Goal: Task Accomplishment & Management: Use online tool/utility

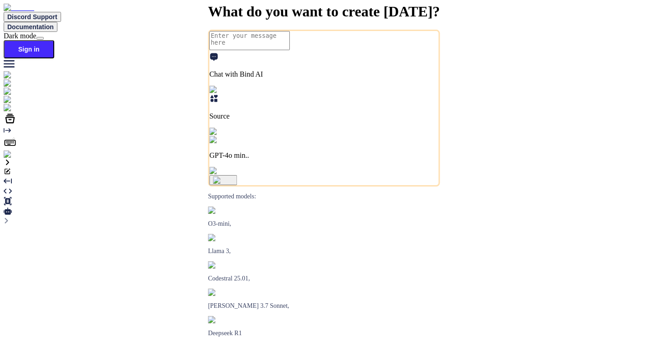
click at [16, 159] on img at bounding box center [16, 154] width 25 height 8
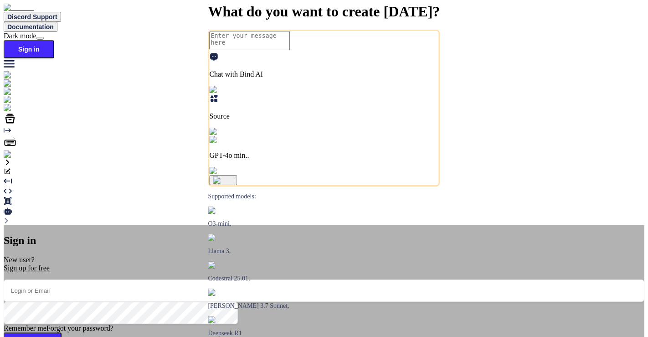
click at [247, 279] on input "email" at bounding box center [324, 290] width 641 height 22
paste input "fofwa5-Hehpig-wekwos"
type input "fofwa5-Hehpig-wekwos"
type textarea "x"
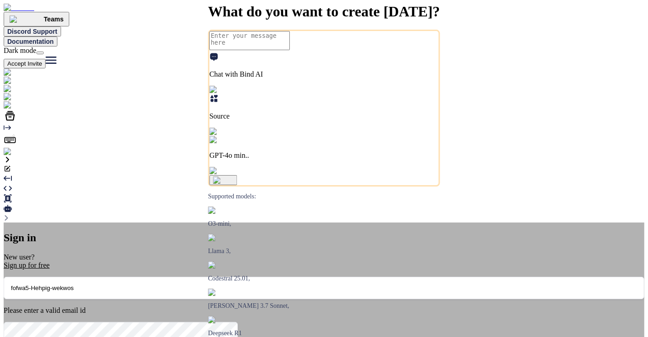
click at [52, 222] on div "Sign in New user? Sign up for free fofwa5-Hehpig-wekwos Please enter a valid em…" at bounding box center [324, 328] width 641 height 212
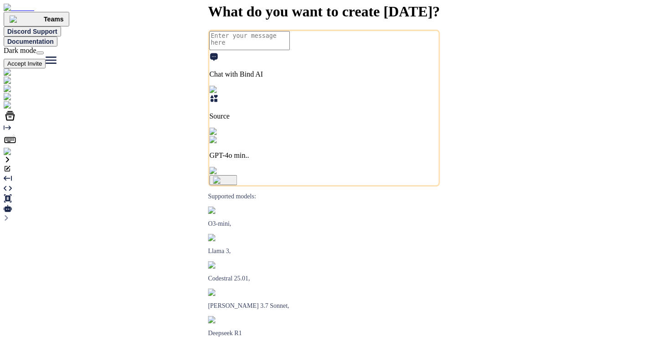
click at [10, 156] on img at bounding box center [19, 152] width 30 height 8
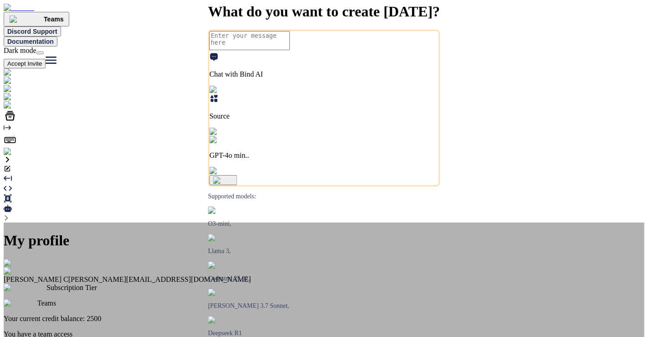
click at [286, 278] on div "My profile Saravanan C [EMAIL_ADDRESS][DOMAIN_NAME] Subscription Tier Teams You…" at bounding box center [324, 335] width 641 height 207
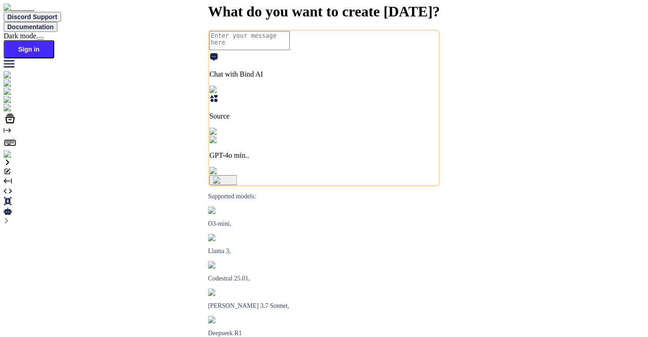
click at [13, 159] on img at bounding box center [16, 154] width 25 height 8
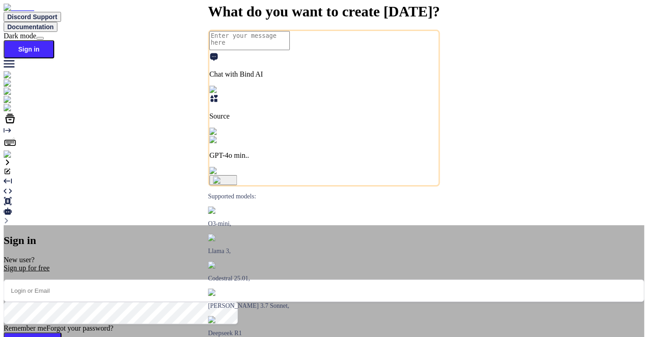
click at [270, 279] on input "email" at bounding box center [324, 290] width 641 height 22
paste input "[EMAIL_ADDRESS][DOMAIN_NAME]"
type input "[EMAIL_ADDRESS][DOMAIN_NAME]"
click at [62, 332] on button "Sign In" at bounding box center [33, 343] width 58 height 22
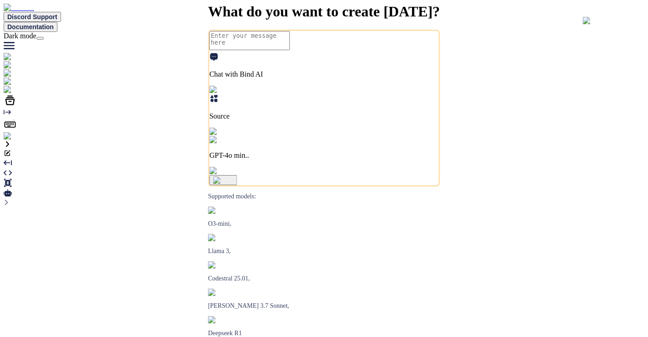
click at [11, 140] on img at bounding box center [19, 136] width 30 height 8
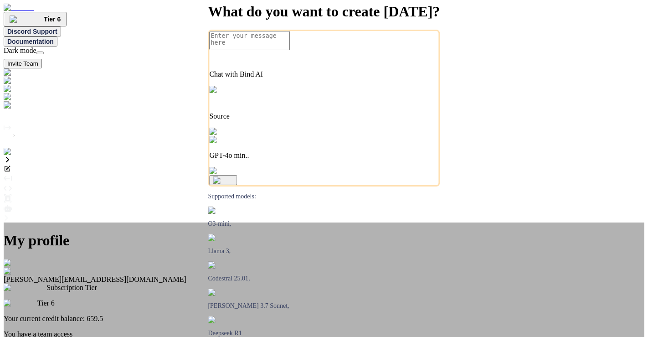
click at [106, 222] on div "My profile [PERSON_NAME] [EMAIL_ADDRESS][DOMAIN_NAME] Subscription Tier Tier 6 …" at bounding box center [324, 322] width 641 height 201
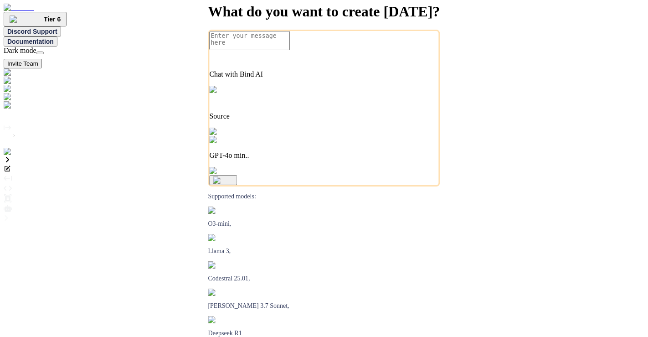
click at [11, 109] on img at bounding box center [27, 105] width 46 height 8
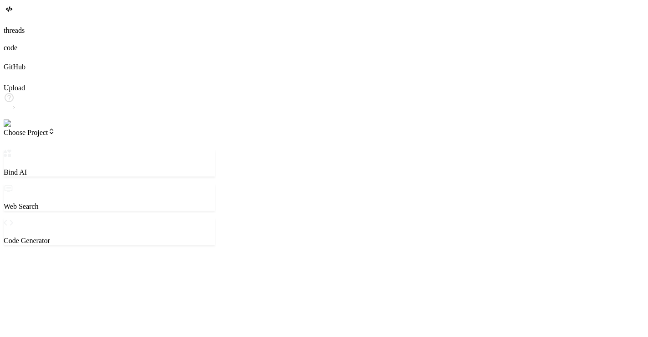
click at [17, 128] on img at bounding box center [19, 123] width 30 height 8
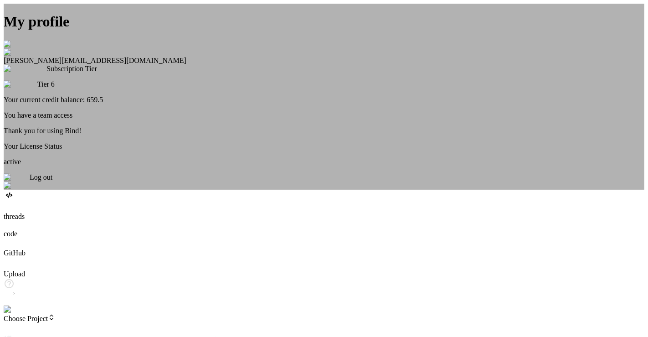
click at [81, 98] on div "My profile [PERSON_NAME] [EMAIL_ADDRESS][DOMAIN_NAME] Subscription Tier Tier 6 …" at bounding box center [324, 97] width 641 height 186
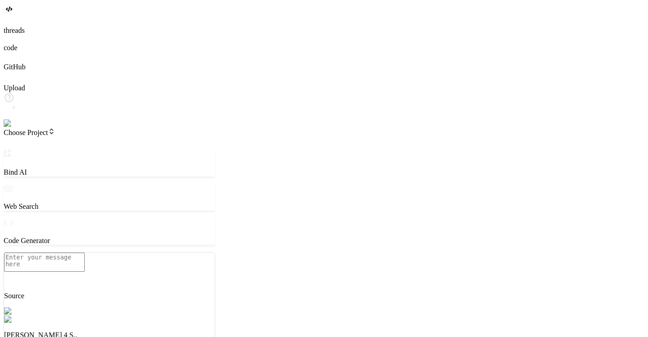
click at [52, 129] on span "Choose Project" at bounding box center [30, 133] width 52 height 8
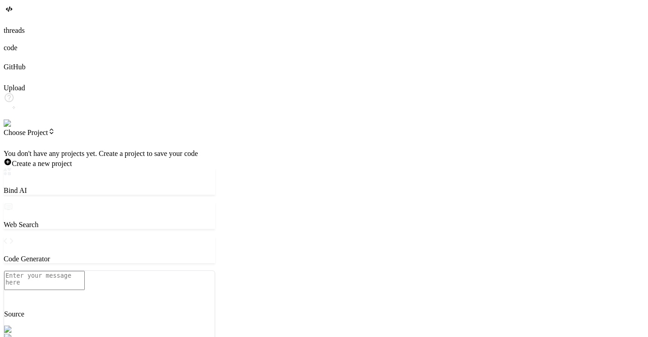
click at [20, 128] on img at bounding box center [19, 123] width 30 height 8
type textarea "x"
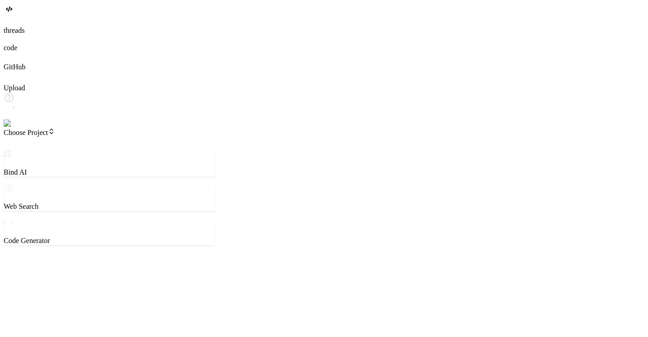
click at [55, 129] on span "Choose Project" at bounding box center [30, 133] width 52 height 8
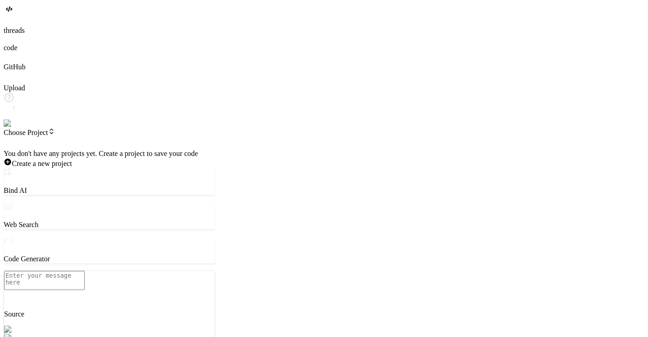
click at [12, 128] on img at bounding box center [19, 123] width 30 height 8
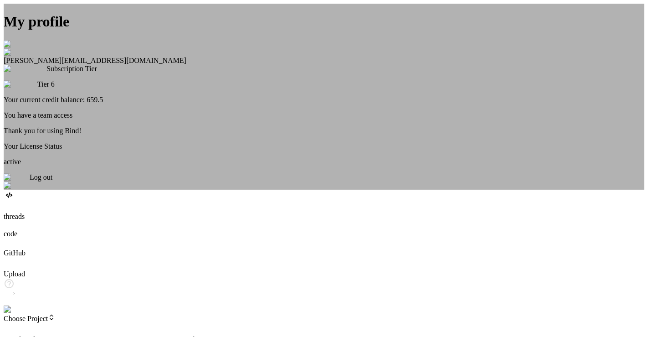
click at [155, 160] on div "My profile [PERSON_NAME] [EMAIL_ADDRESS][DOMAIN_NAME] Subscription Tier Tier 6 …" at bounding box center [324, 97] width 641 height 186
type textarea "x"
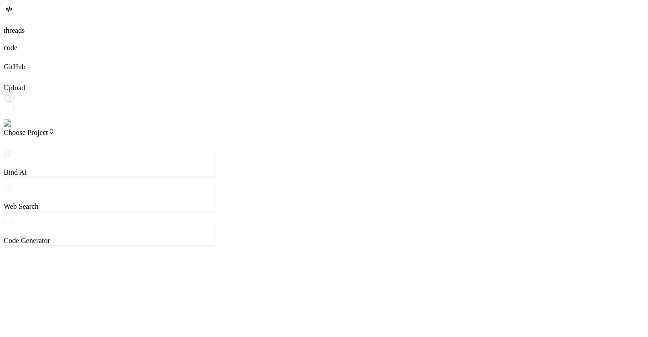
click at [16, 128] on img at bounding box center [19, 123] width 30 height 8
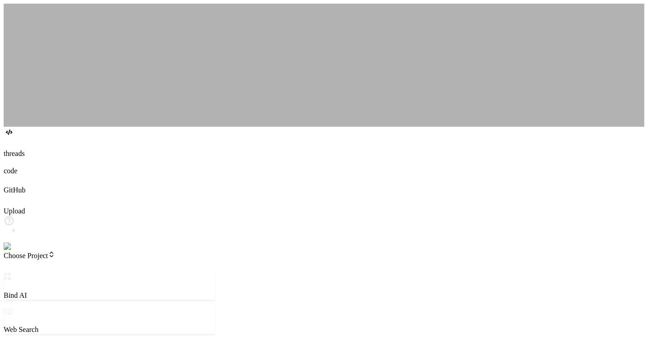
click at [16, 127] on div "‌ ‌ ‌ ‌ ‌ ‌ ‌ ‌ ‌ ‌ ‌ ‌ ‌ ‌ ‌" at bounding box center [324, 65] width 641 height 123
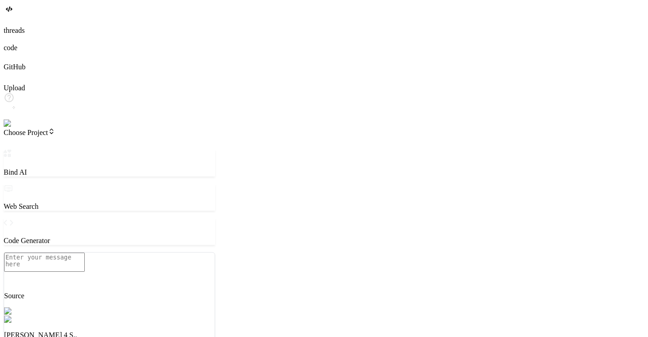
click at [13, 128] on img at bounding box center [19, 123] width 30 height 8
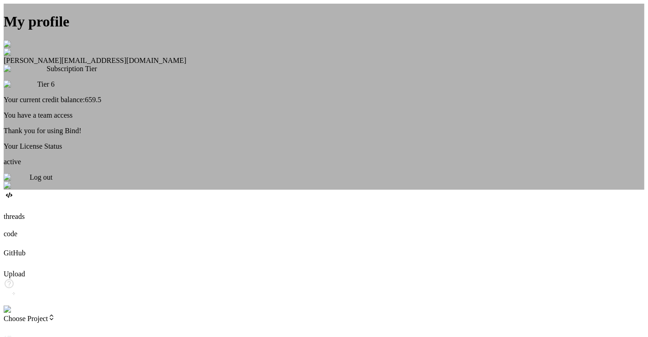
click at [43, 190] on div "My profile Tye Anderson fakewiseco@gmail.com Subscription Tier Tier 6 Your curr…" at bounding box center [324, 97] width 641 height 186
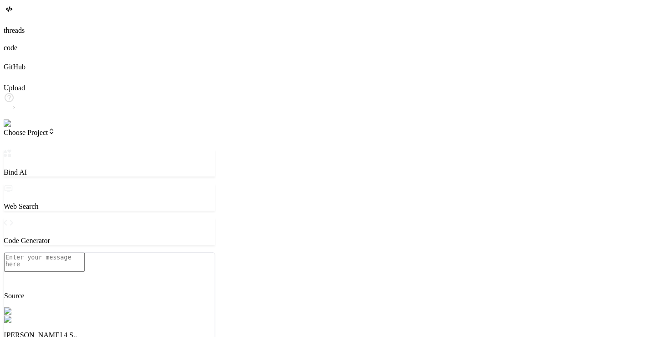
click at [55, 129] on span "Choose Project" at bounding box center [30, 133] width 52 height 8
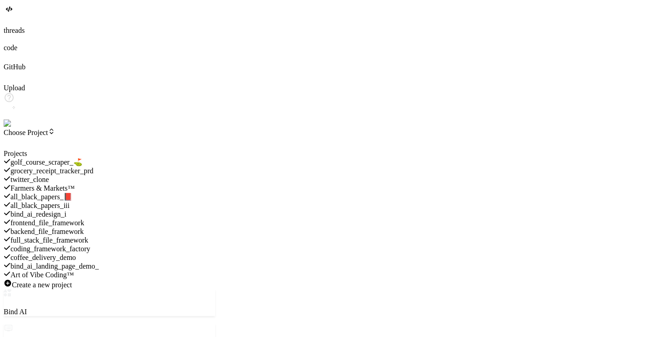
click at [70, 202] on span "all_black_papers_iii" at bounding box center [39, 206] width 59 height 8
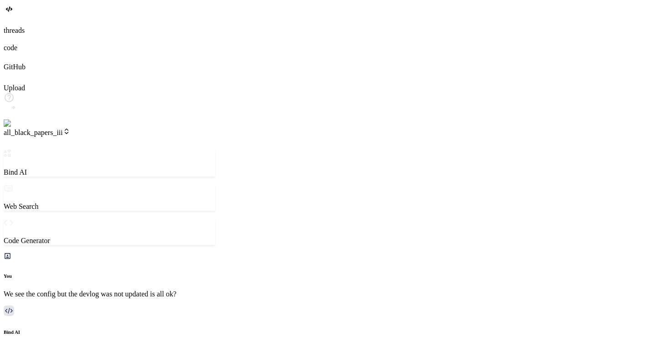
type textarea "x"
